Goal: Information Seeking & Learning: Find specific fact

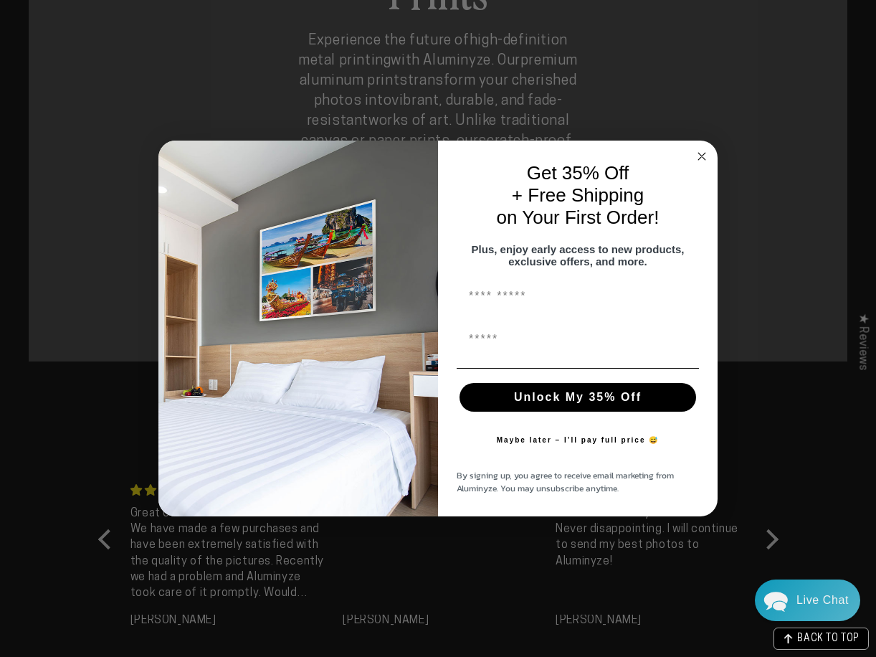
scroll to position [1075, 0]
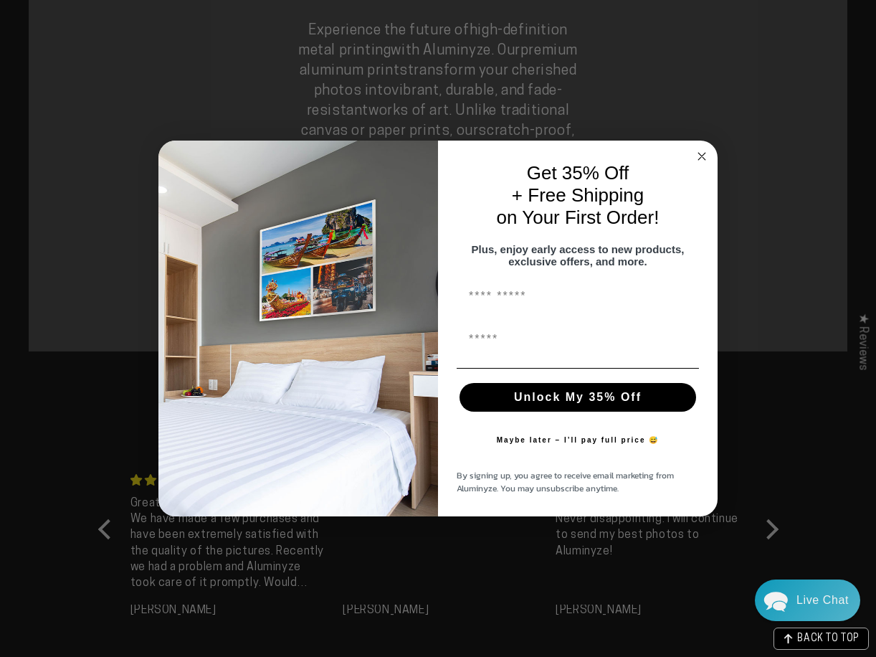
click at [702, 148] on circle "Close dialog" at bounding box center [702, 156] width 16 height 16
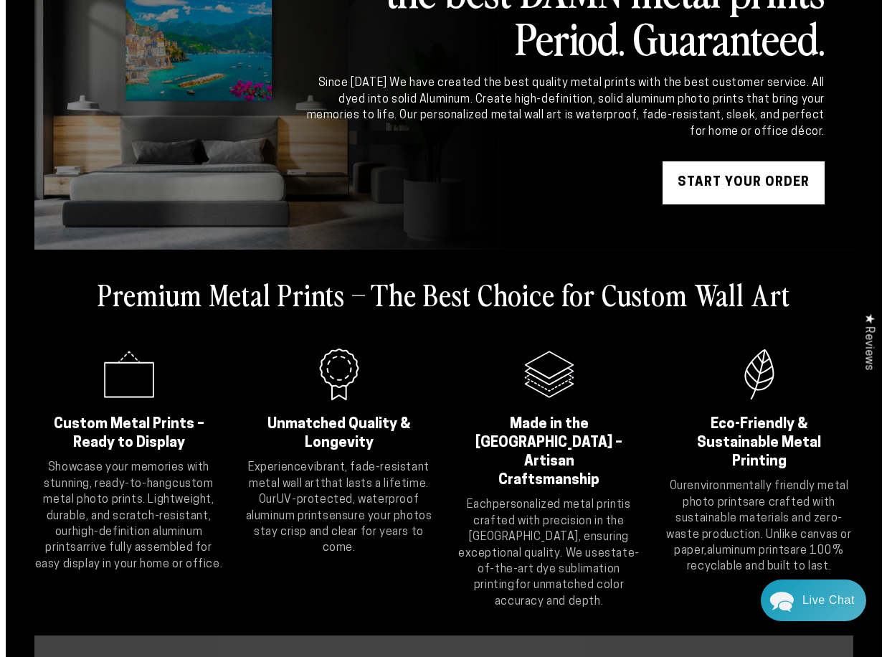
scroll to position [0, 0]
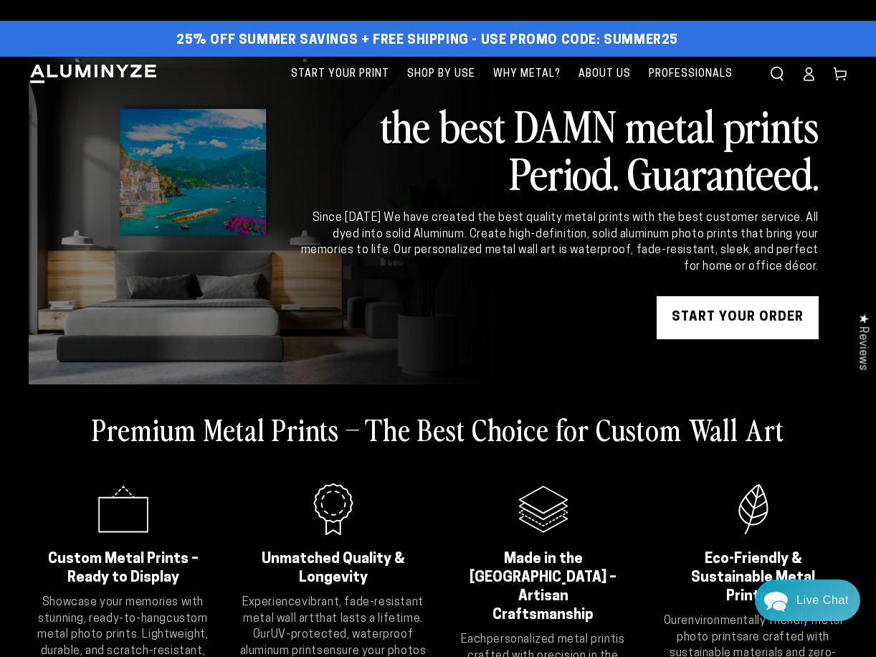
click at [771, 70] on use "Search our site" at bounding box center [776, 73] width 11 height 13
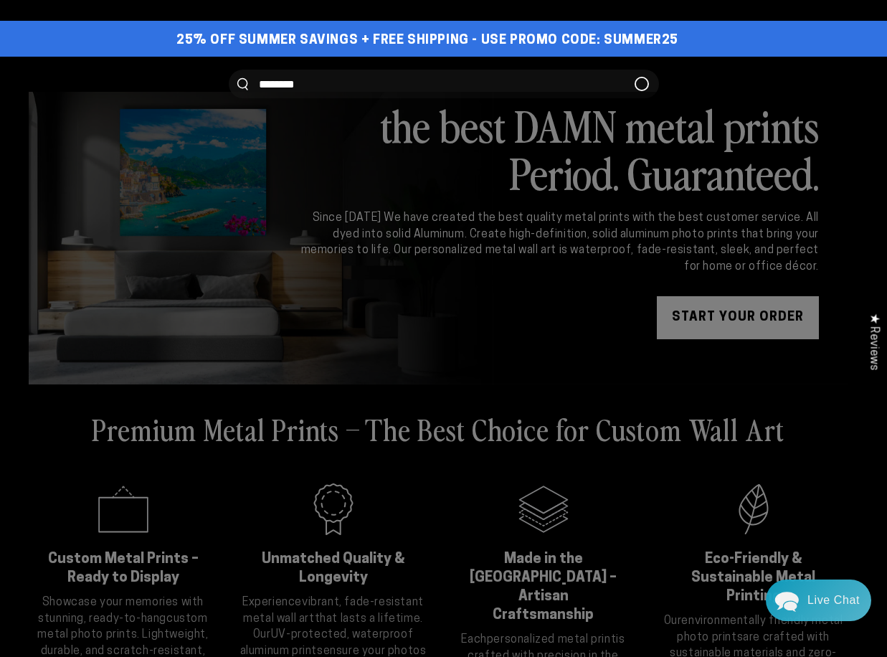
type input "********"
click at [237, 78] on button "Search our site" at bounding box center [242, 84] width 11 height 12
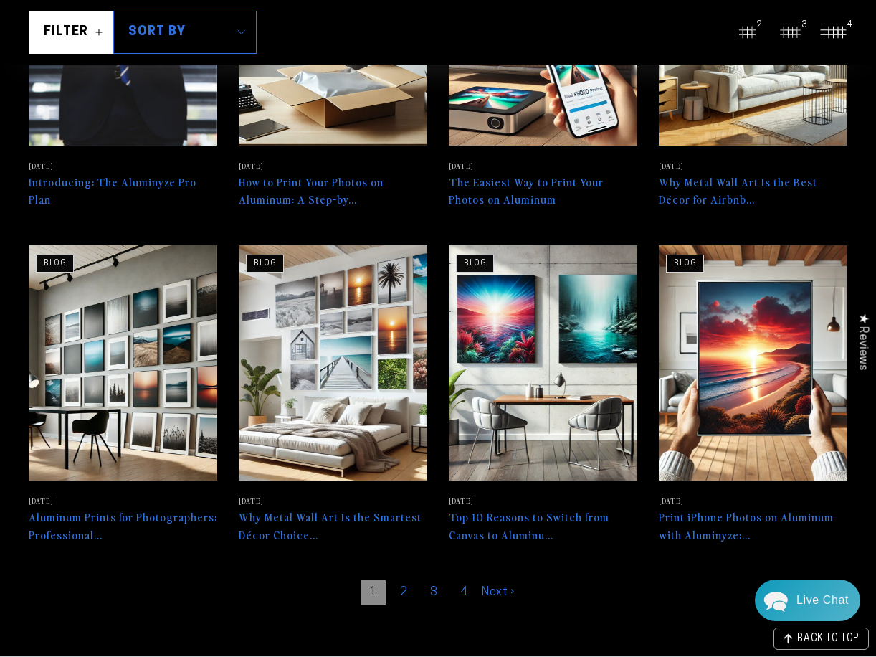
scroll to position [502, 0]
